Goal: Information Seeking & Learning: Learn about a topic

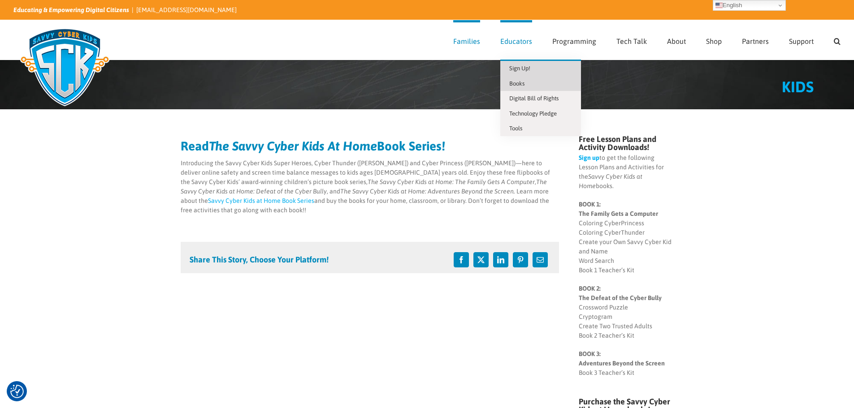
click at [525, 66] on span "Sign Up!" at bounding box center [519, 68] width 21 height 7
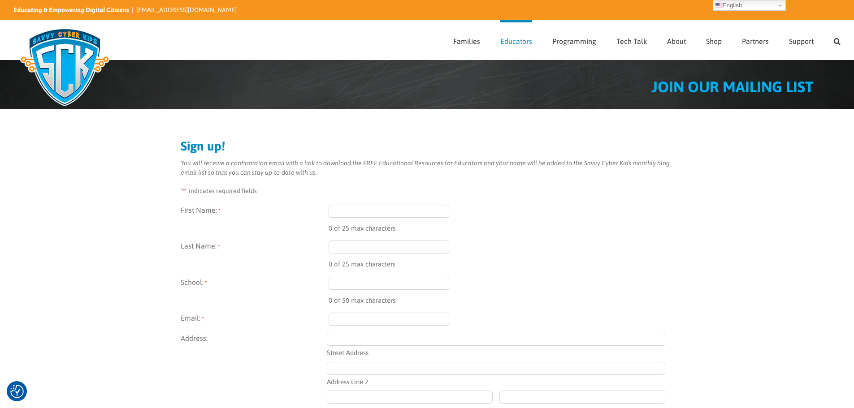
click at [72, 30] on img at bounding box center [64, 67] width 103 height 90
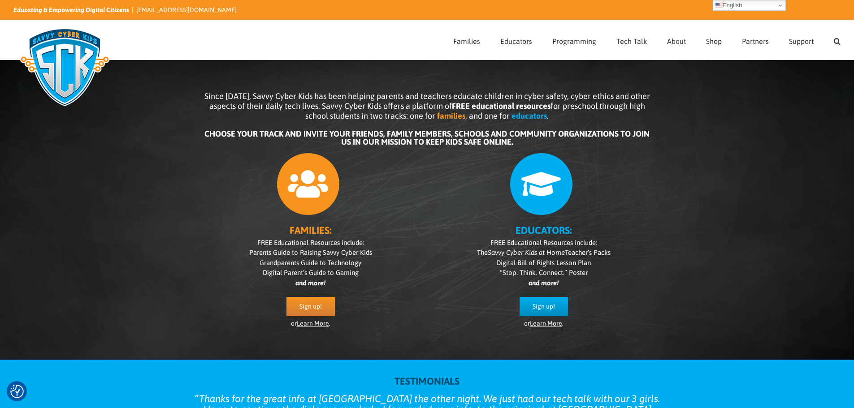
click at [544, 178] on icon at bounding box center [540, 184] width 63 height 63
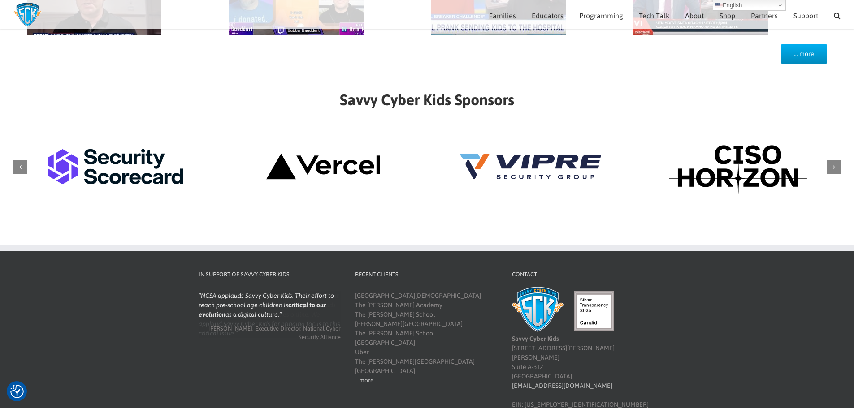
scroll to position [953, 0]
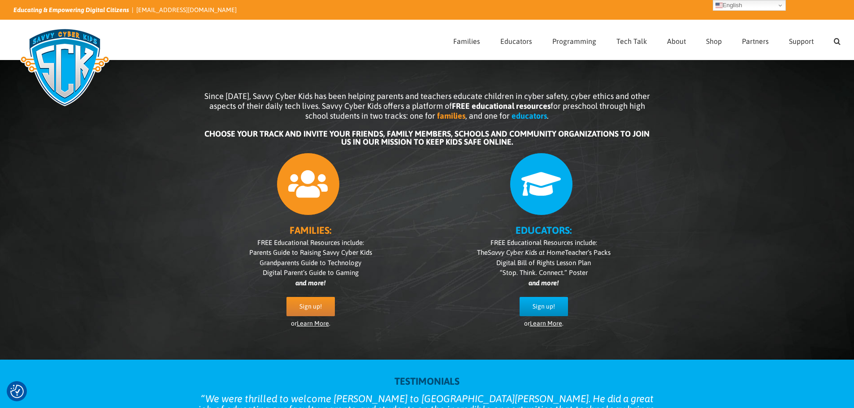
click at [82, 42] on img at bounding box center [64, 67] width 103 height 90
click at [149, 51] on div "Search for:  Families Sign Up! Kids Digital Bill of Rights Technology Pledge T…" at bounding box center [426, 39] width 827 height 39
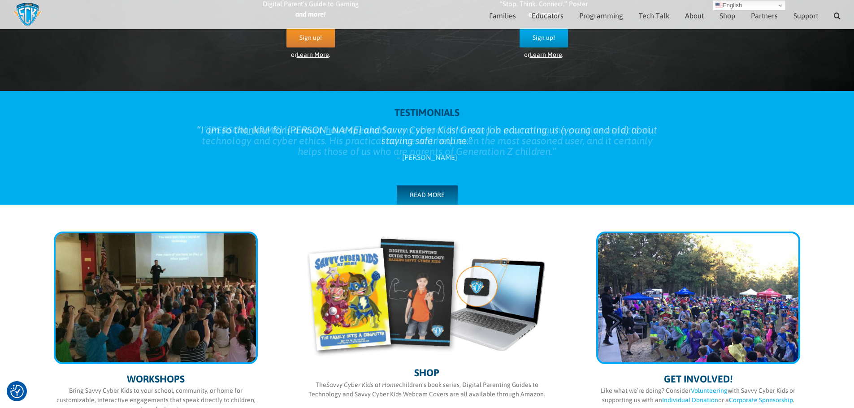
scroll to position [393, 0]
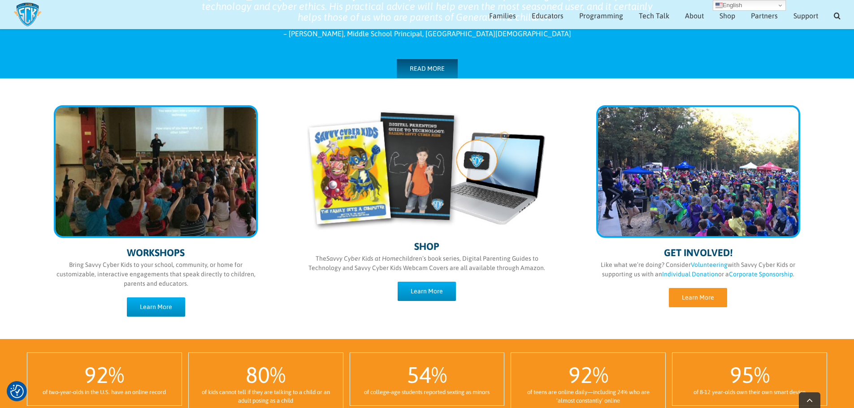
click at [696, 297] on span "Learn More" at bounding box center [698, 298] width 32 height 8
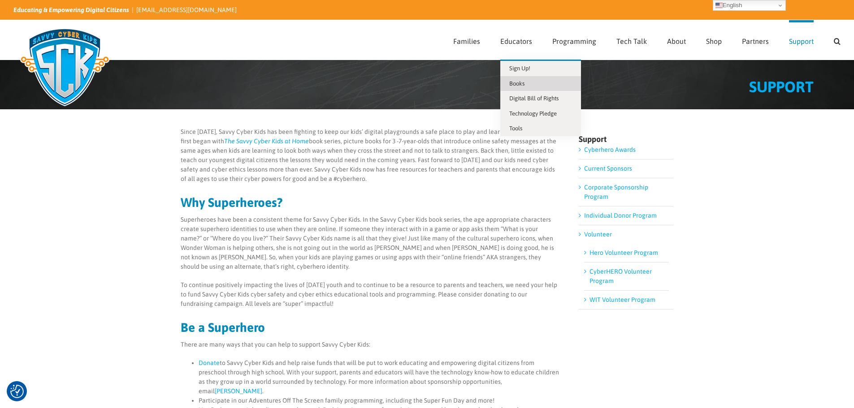
click at [532, 80] on link "Books" at bounding box center [540, 83] width 81 height 15
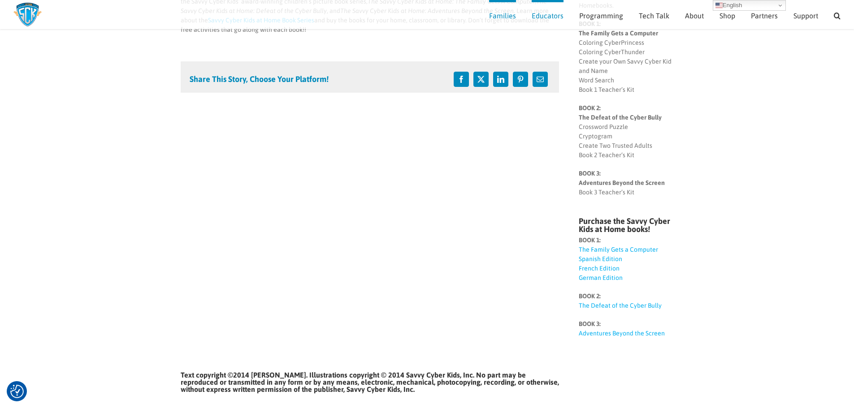
scroll to position [80, 0]
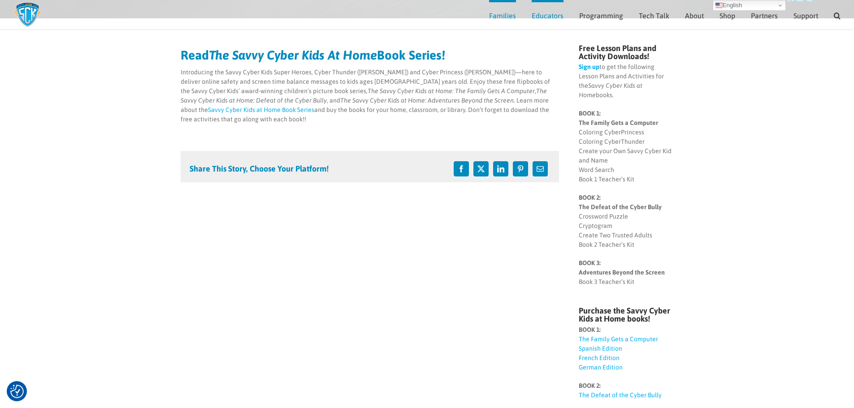
click at [594, 113] on strong "BOOK 1: The Family Gets a Computer" at bounding box center [617, 118] width 79 height 17
drag, startPoint x: 638, startPoint y: 167, endPoint x: 578, endPoint y: 171, distance: 59.8
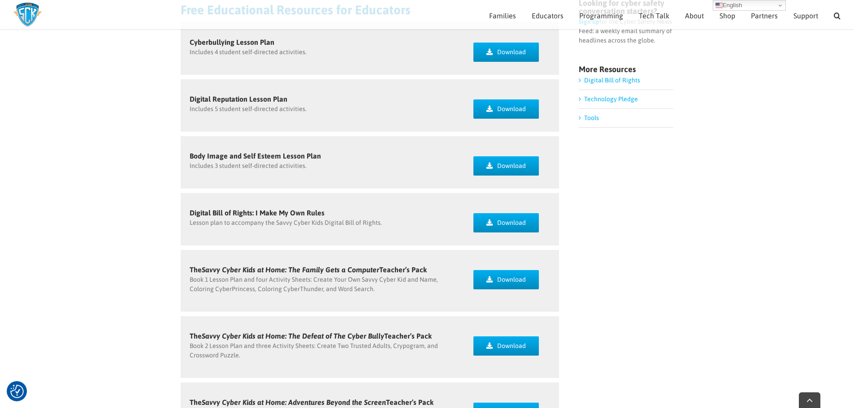
scroll to position [260, 0]
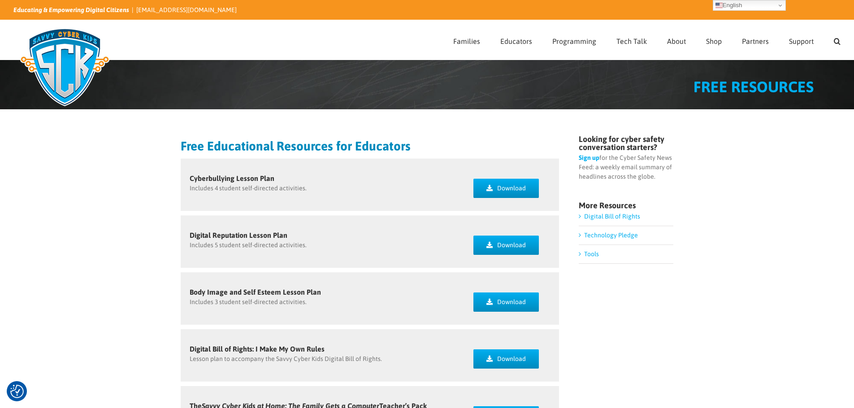
click at [584, 257] on link "Tools" at bounding box center [591, 253] width 15 height 7
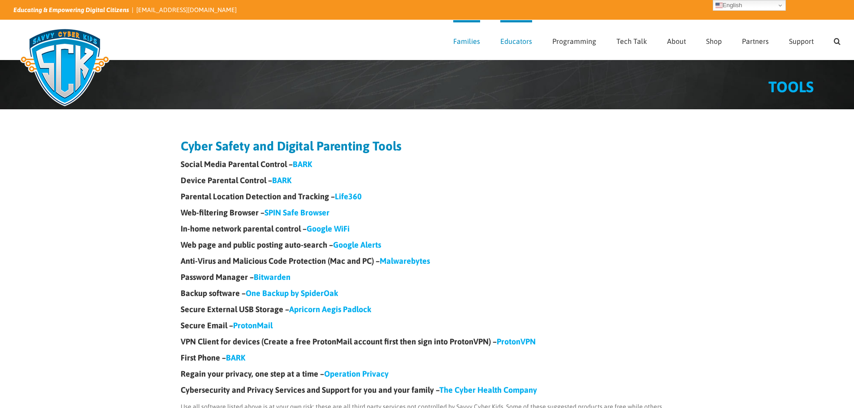
click at [581, 254] on div "Cyber Safety and Digital Parenting Tools Social Media Parental Control – BARK D…" at bounding box center [427, 285] width 493 height 291
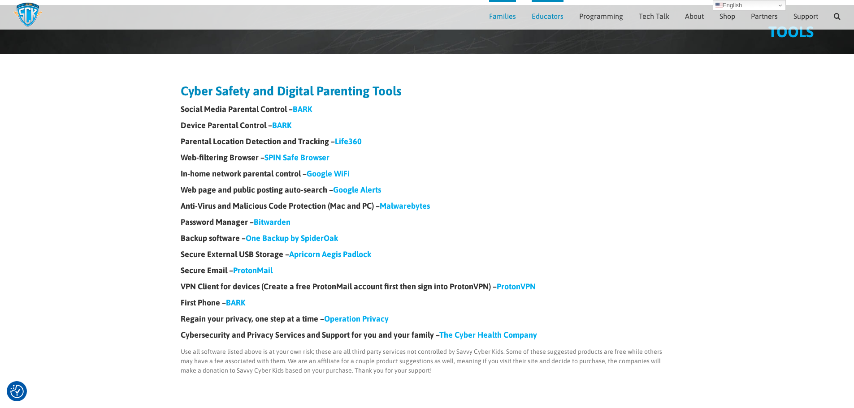
scroll to position [89, 0]
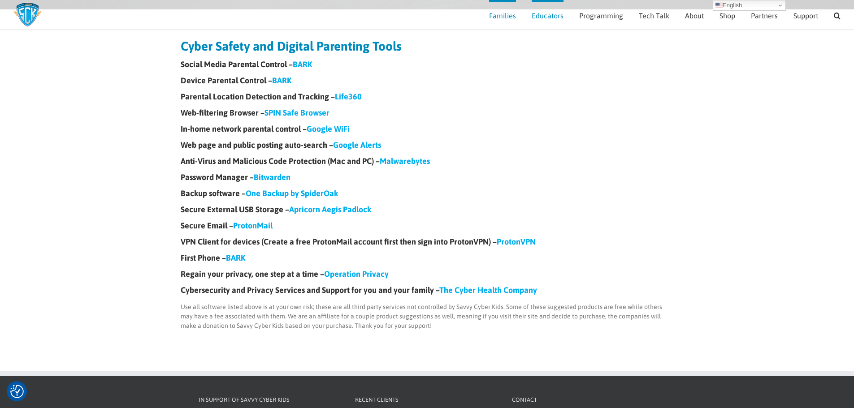
click at [237, 259] on link "BARK" at bounding box center [235, 257] width 19 height 9
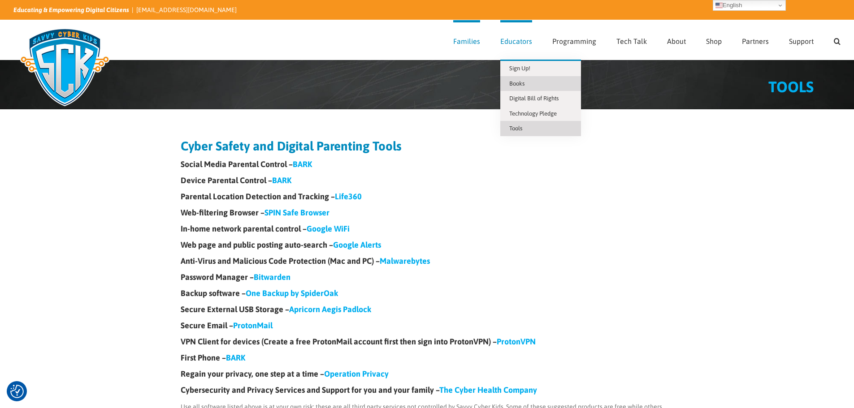
click at [523, 82] on span "Books" at bounding box center [516, 83] width 15 height 7
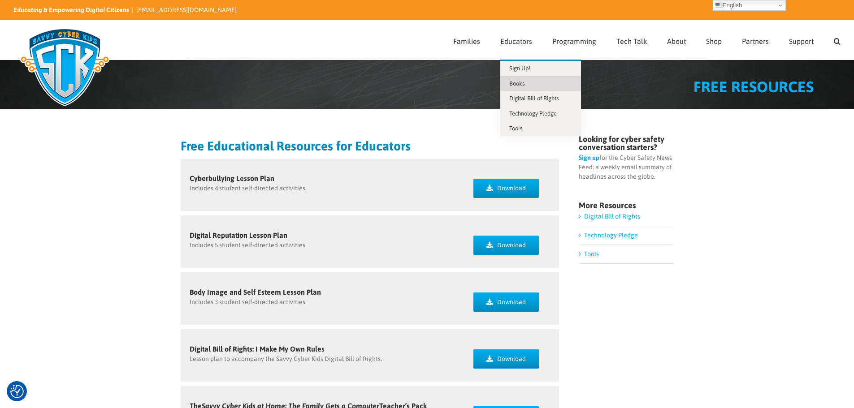
click at [521, 82] on span "Books" at bounding box center [516, 83] width 15 height 7
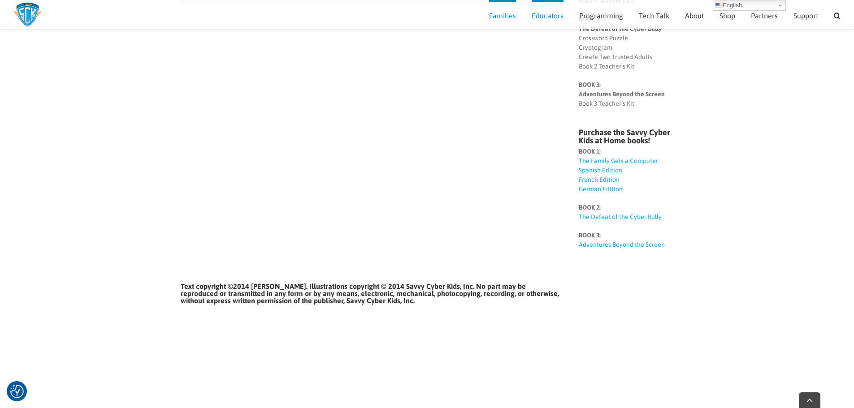
scroll to position [348, 0]
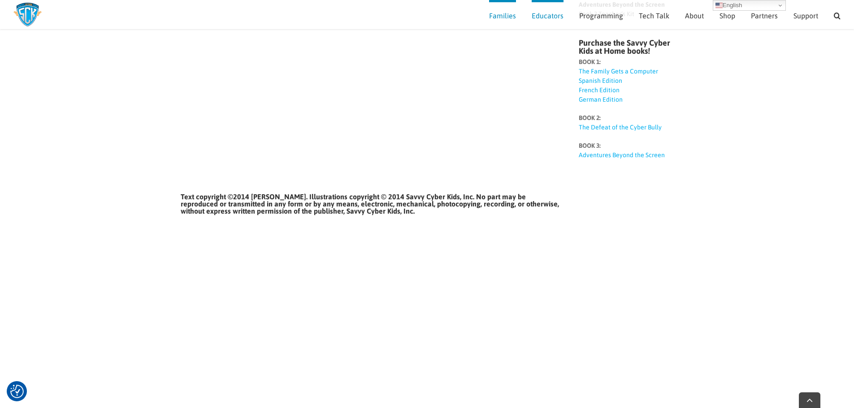
click at [635, 253] on div "Read The Savvy Cyber Kids At Home Book Series! Introducing the Savvy Cyber Kids…" at bounding box center [427, 315] width 493 height 1094
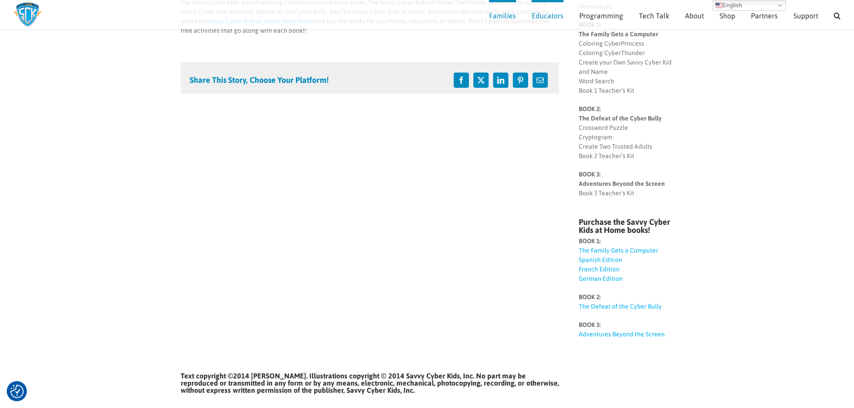
scroll to position [124, 0]
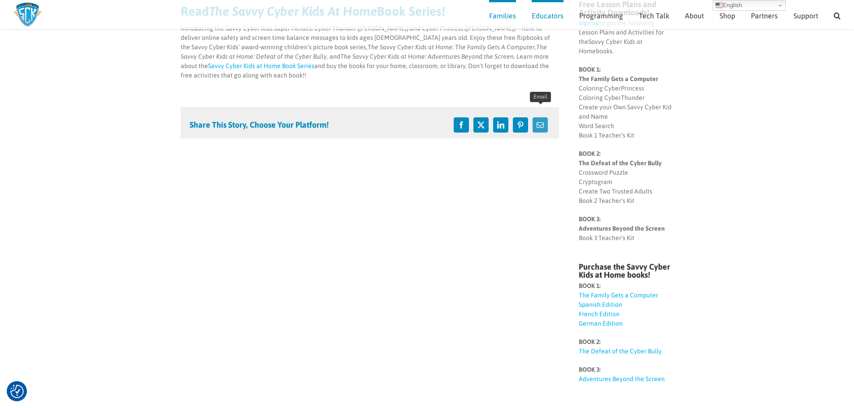
click at [538, 117] on icon "Email" at bounding box center [539, 124] width 15 height 15
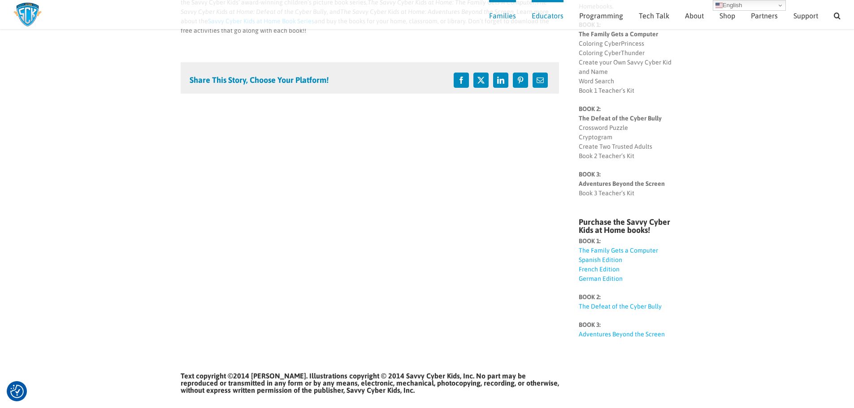
scroll to position [0, 0]
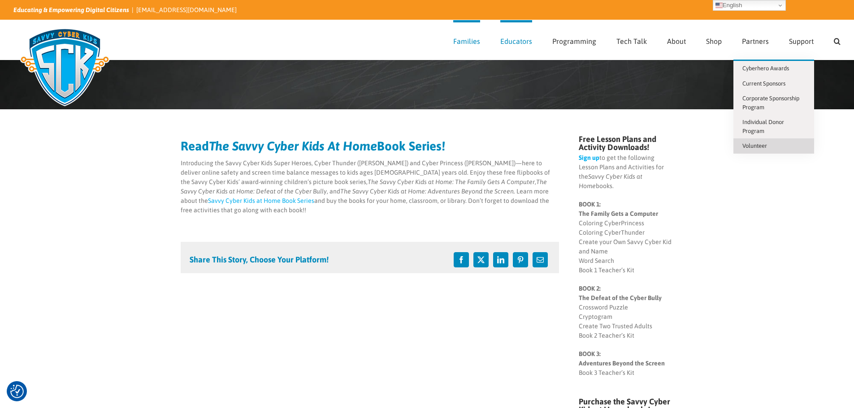
click at [772, 143] on link "Volunteer" at bounding box center [773, 145] width 81 height 15
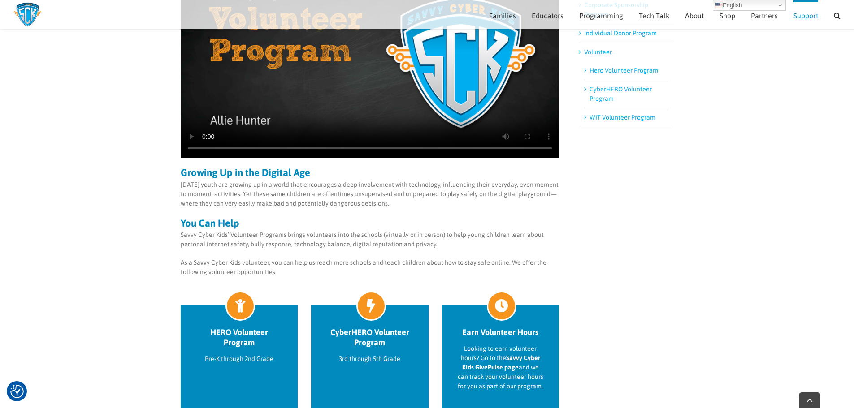
scroll to position [351, 0]
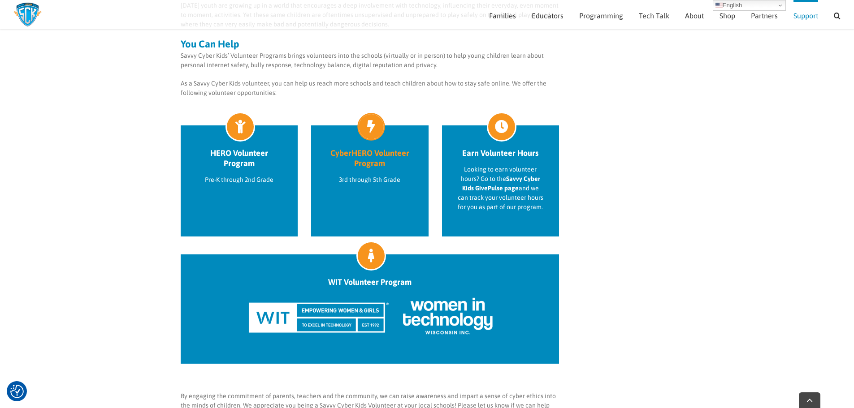
click at [368, 137] on icon at bounding box center [370, 126] width 25 height 25
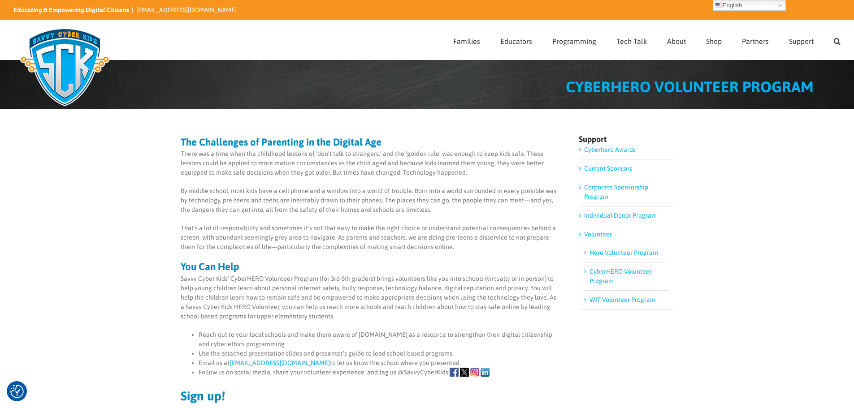
drag, startPoint x: 343, startPoint y: 337, endPoint x: 380, endPoint y: 340, distance: 37.3
click at [380, 341] on li "Reach out to your local schools and make them aware of [DOMAIN_NAME] as a resou…" at bounding box center [379, 339] width 361 height 19
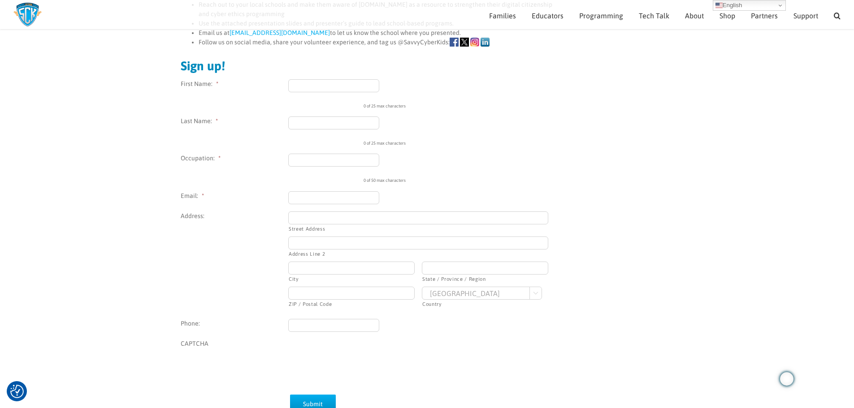
scroll to position [51, 0]
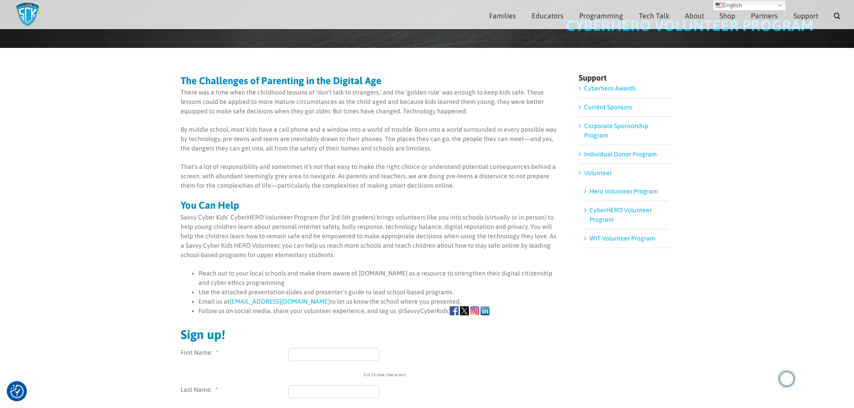
click at [690, 358] on div "The Challenges of Parenting in the Digital Age There was a time when the childh…" at bounding box center [427, 386] width 854 height 676
click at [587, 237] on li "WIT Volunteer Program" at bounding box center [626, 236] width 85 height 14
click at [589, 237] on link "WIT Volunteer Program" at bounding box center [622, 238] width 66 height 7
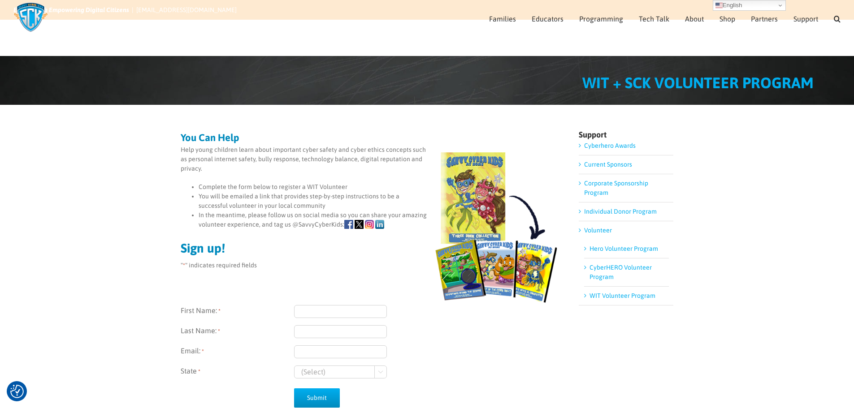
scroll to position [172, 0]
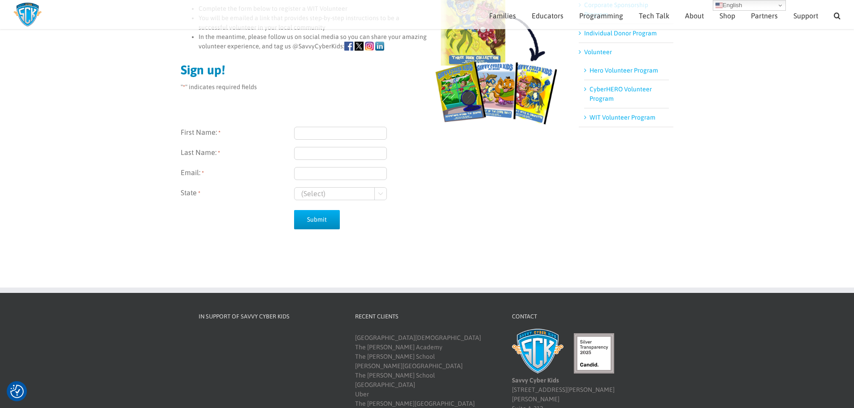
click at [381, 194] on select "(Select) Georgia Wisconsin" at bounding box center [340, 193] width 93 height 13
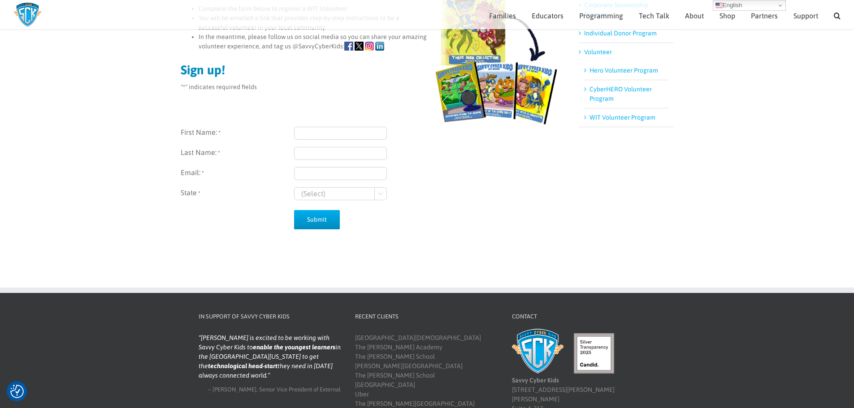
select select "Wisconsin"
click at [294, 187] on select "(Select) Georgia Wisconsin" at bounding box center [340, 193] width 93 height 13
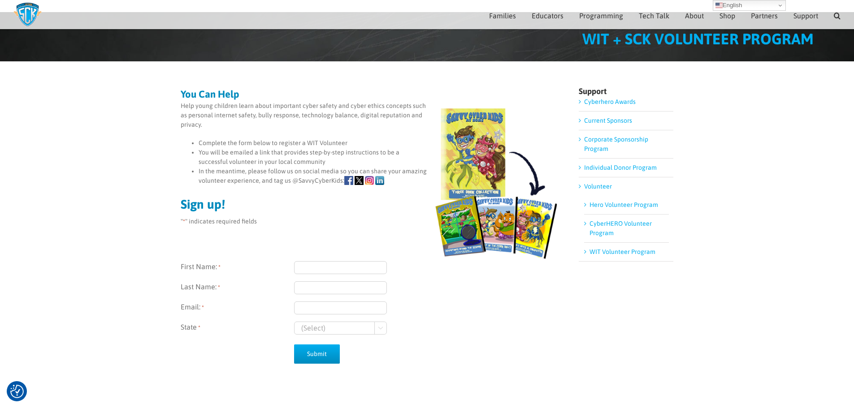
click at [610, 107] on li "Cyberhero Awards" at bounding box center [625, 104] width 95 height 14
click at [609, 103] on link "Cyberhero Awards" at bounding box center [610, 101] width 52 height 7
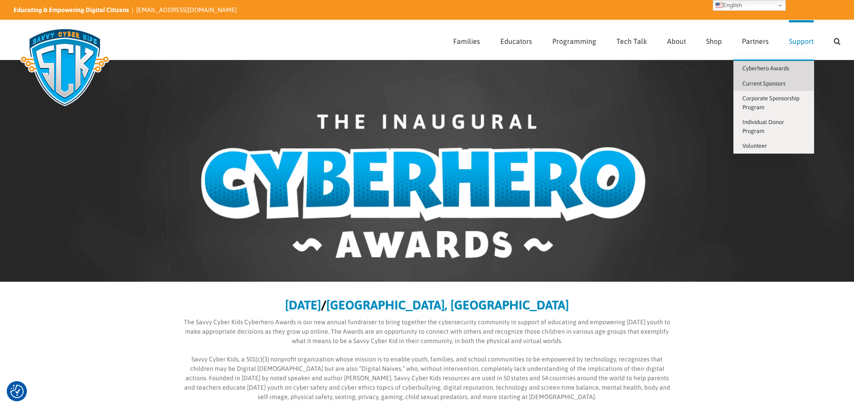
click at [773, 87] on link "Current Sponsors" at bounding box center [773, 83] width 81 height 15
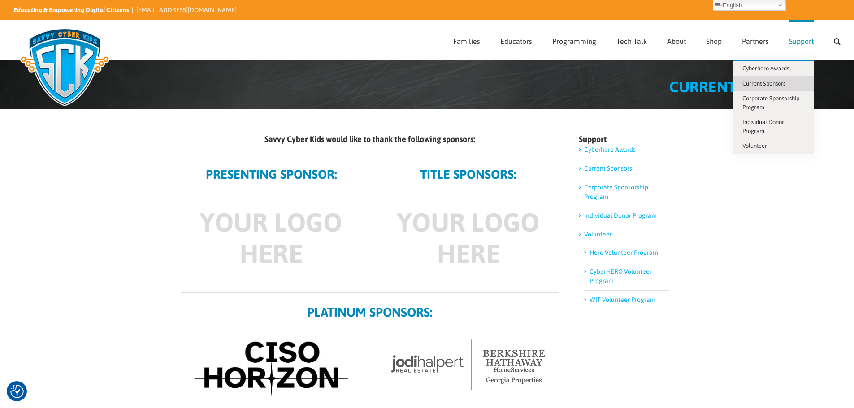
click at [790, 42] on span "Support" at bounding box center [801, 41] width 25 height 7
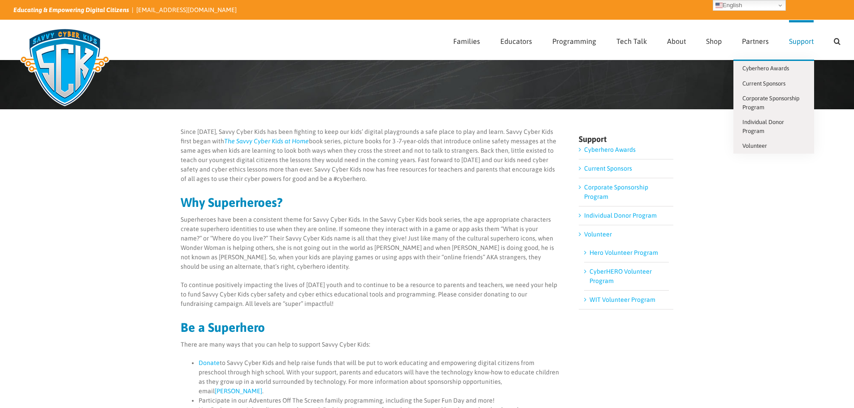
click at [807, 39] on span "Support" at bounding box center [801, 41] width 25 height 7
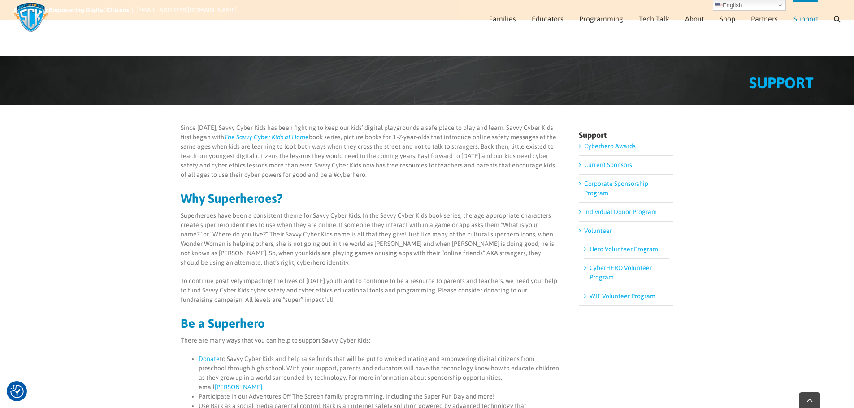
scroll to position [216, 0]
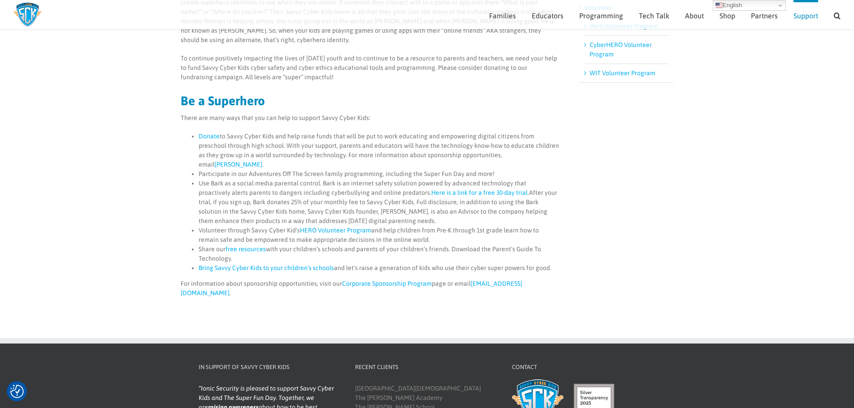
click at [250, 264] on link "Bring Savvy Cyber Kids to your children’s schools" at bounding box center [266, 267] width 135 height 7
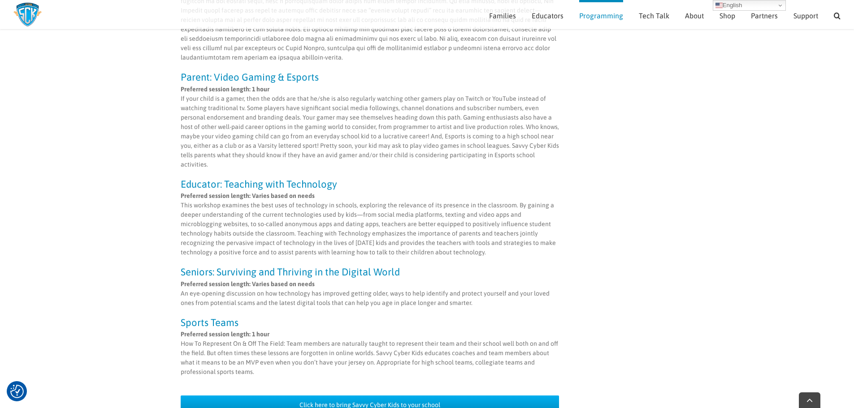
scroll to position [753, 0]
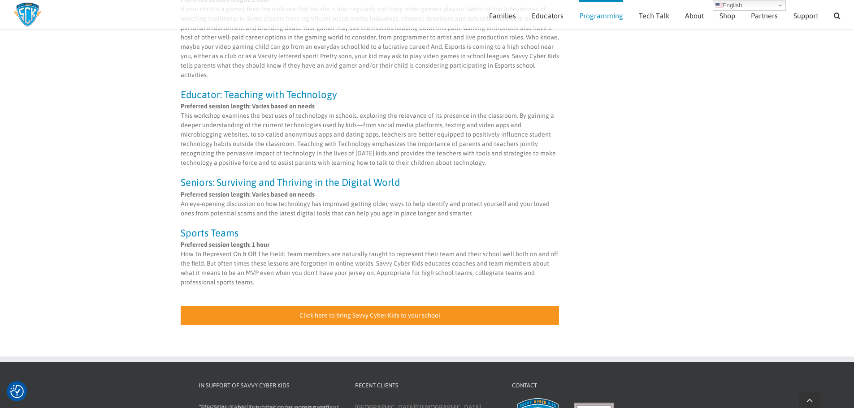
click at [275, 306] on link "Click here to bring Savvy Cyber Kids to your school" at bounding box center [370, 315] width 379 height 19
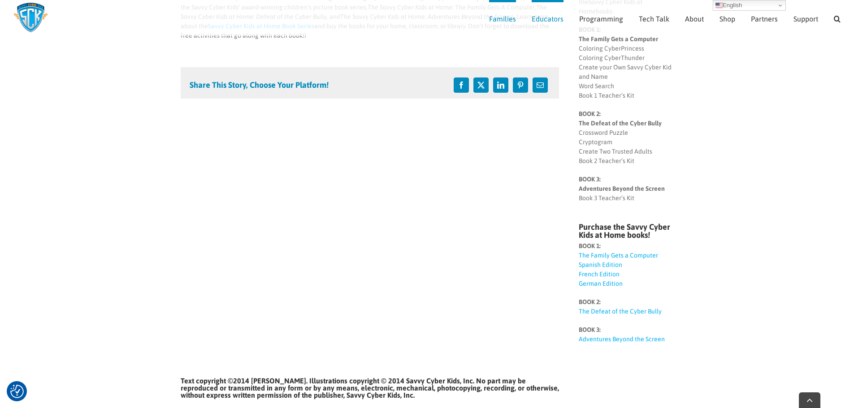
scroll to position [214, 0]
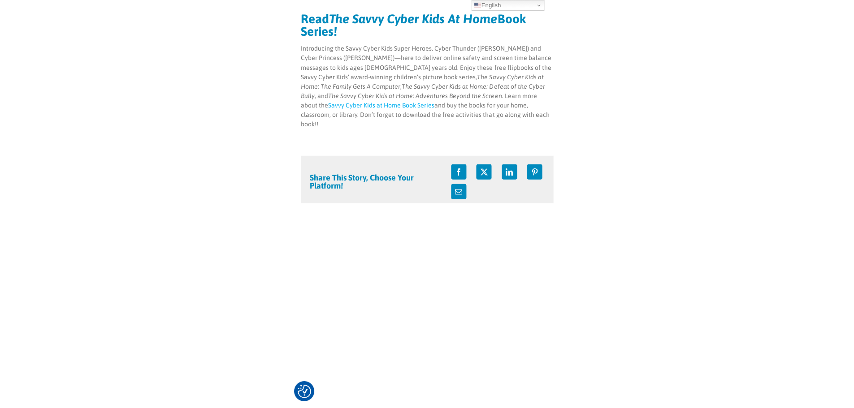
scroll to position [138, 0]
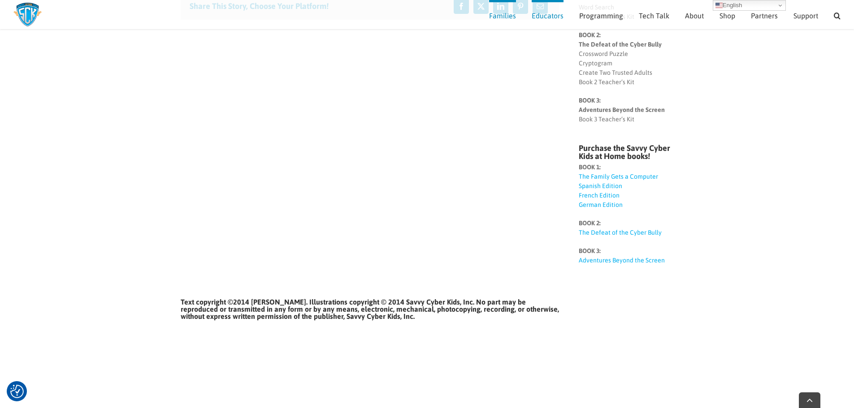
scroll to position [243, 0]
